Goal: Find specific page/section: Find specific page/section

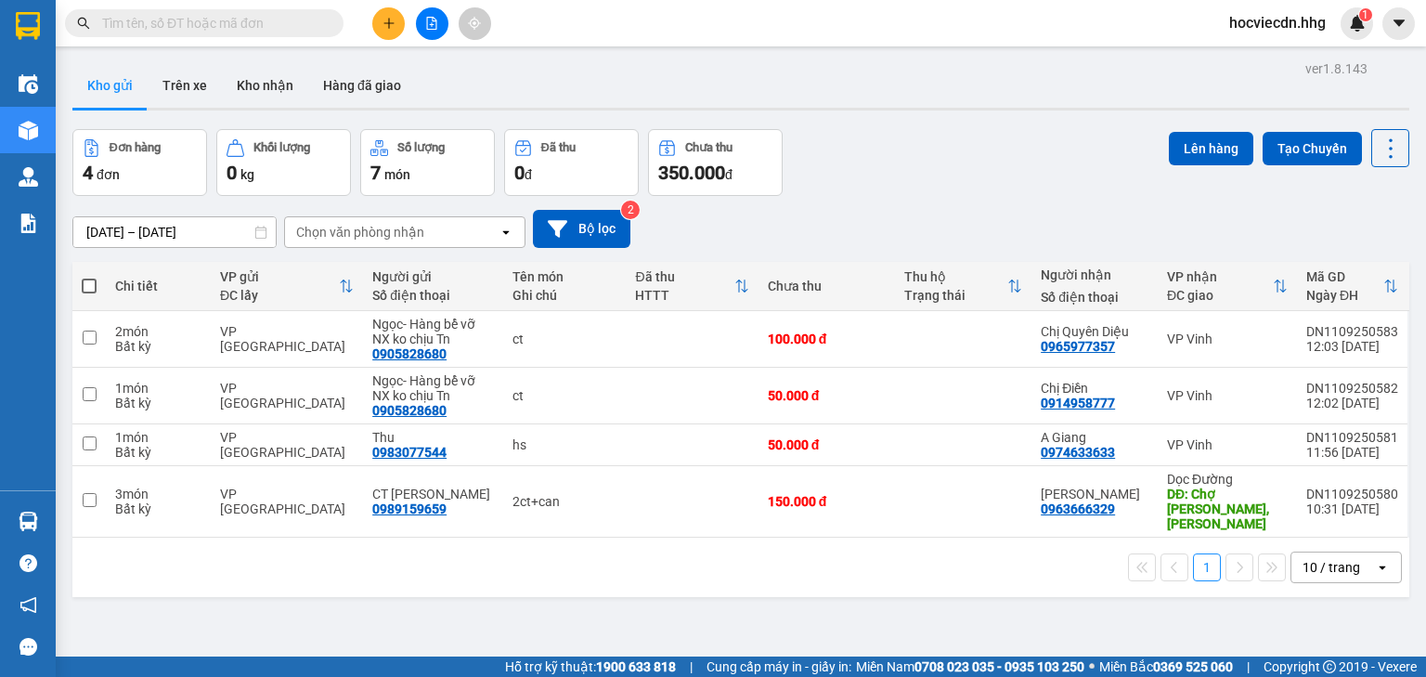
click at [245, 19] on input "text" at bounding box center [211, 23] width 219 height 20
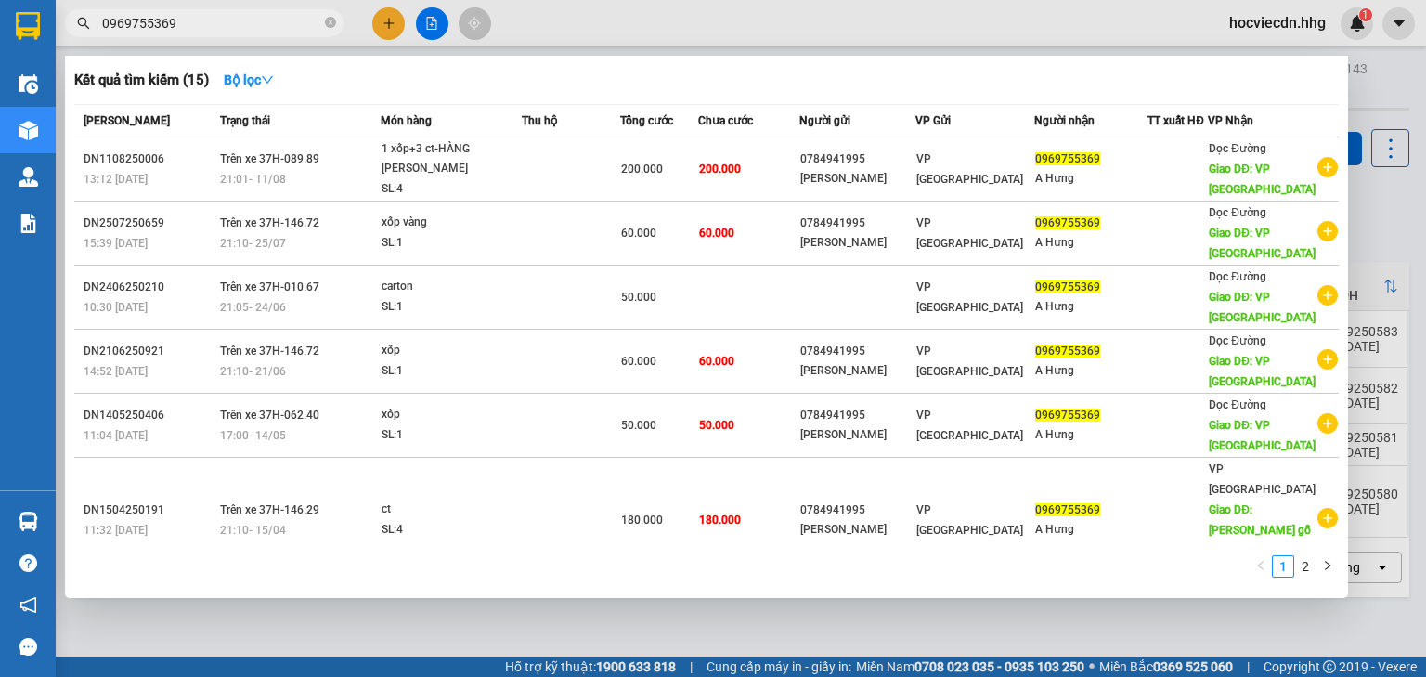
drag, startPoint x: 178, startPoint y: 29, endPoint x: 102, endPoint y: 19, distance: 76.7
click at [97, 19] on span "0969755369" at bounding box center [204, 23] width 279 height 28
type input "0969755369"
click at [383, 25] on div at bounding box center [713, 338] width 1426 height 677
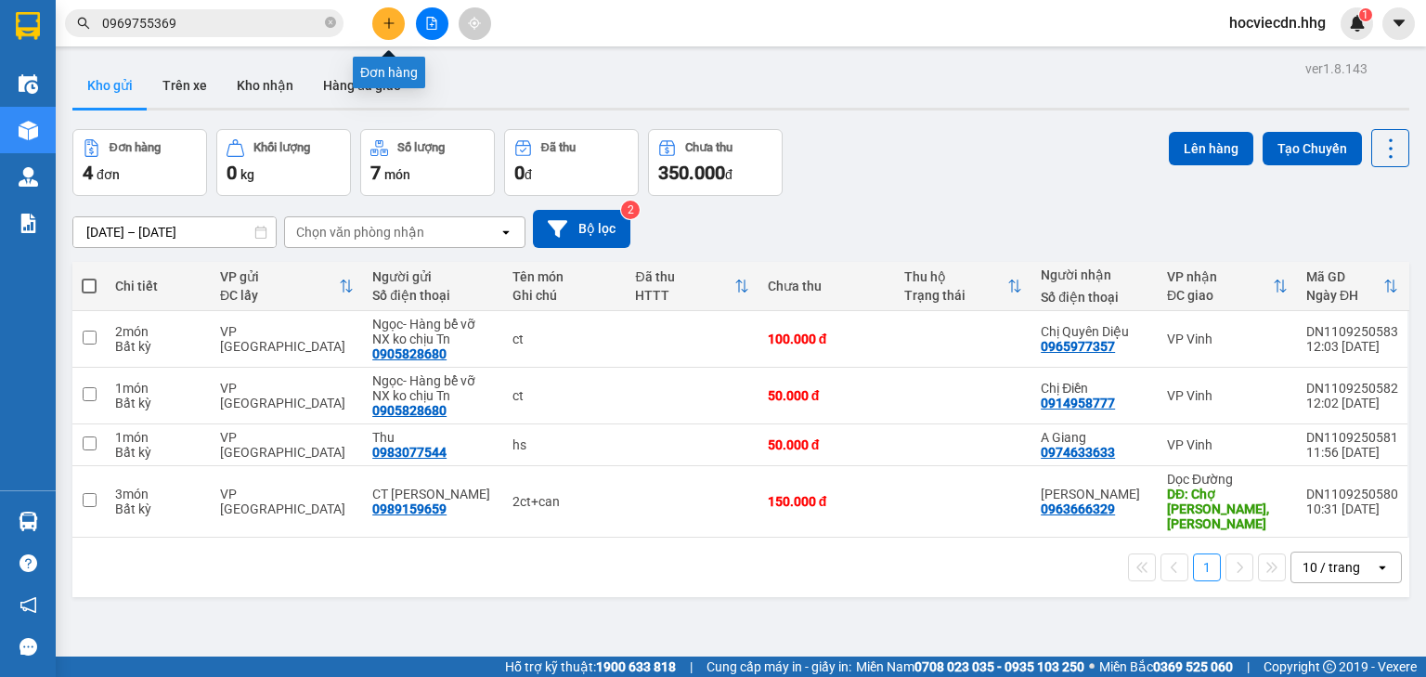
click at [383, 25] on icon "plus" at bounding box center [389, 23] width 13 height 13
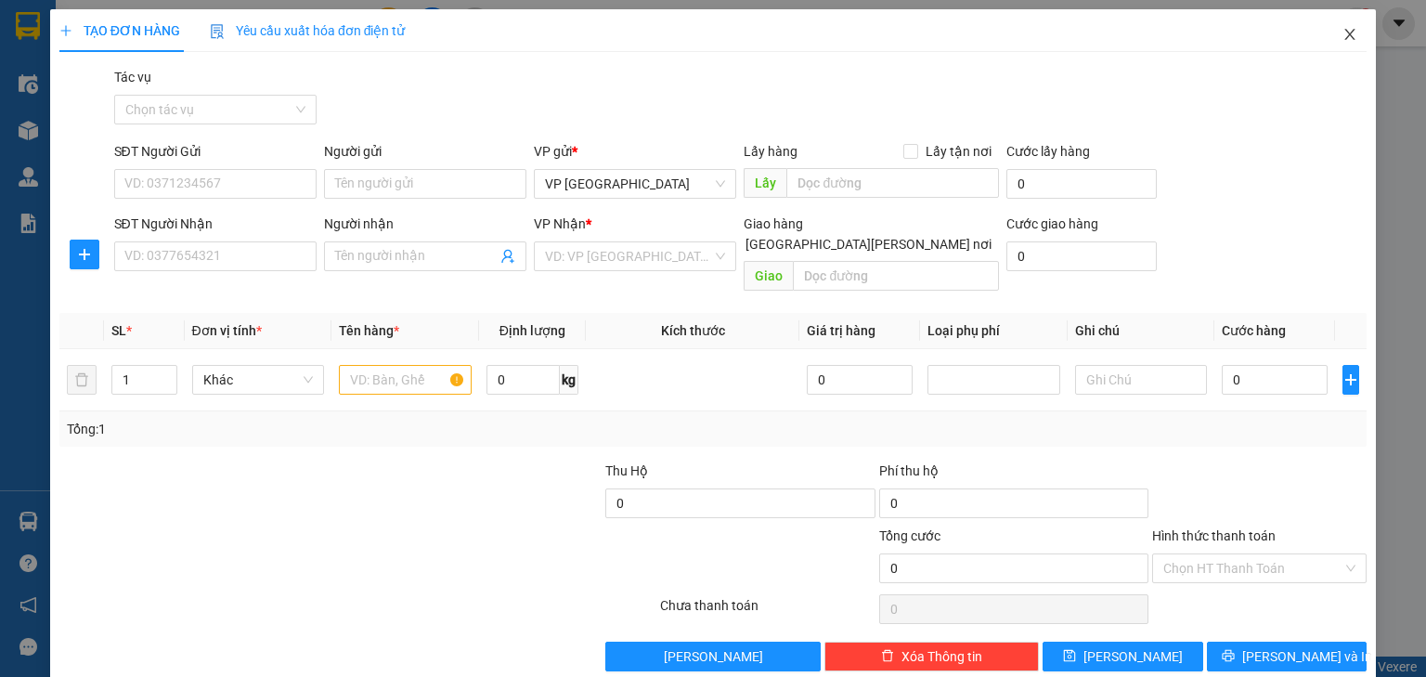
click at [1343, 35] on icon "close" at bounding box center [1350, 34] width 15 height 15
